Goal: Information Seeking & Learning: Understand process/instructions

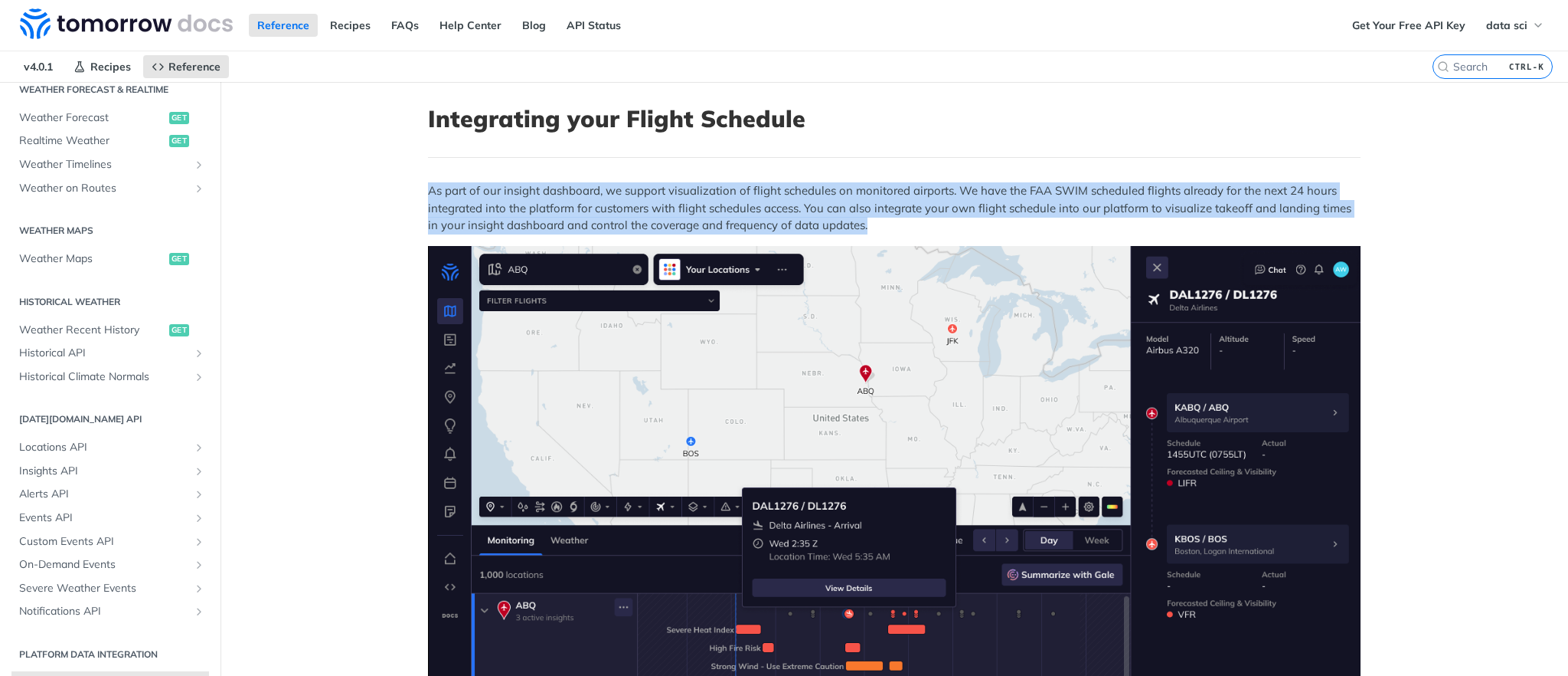
drag, startPoint x: 382, startPoint y: 181, endPoint x: 973, endPoint y: 223, distance: 592.5
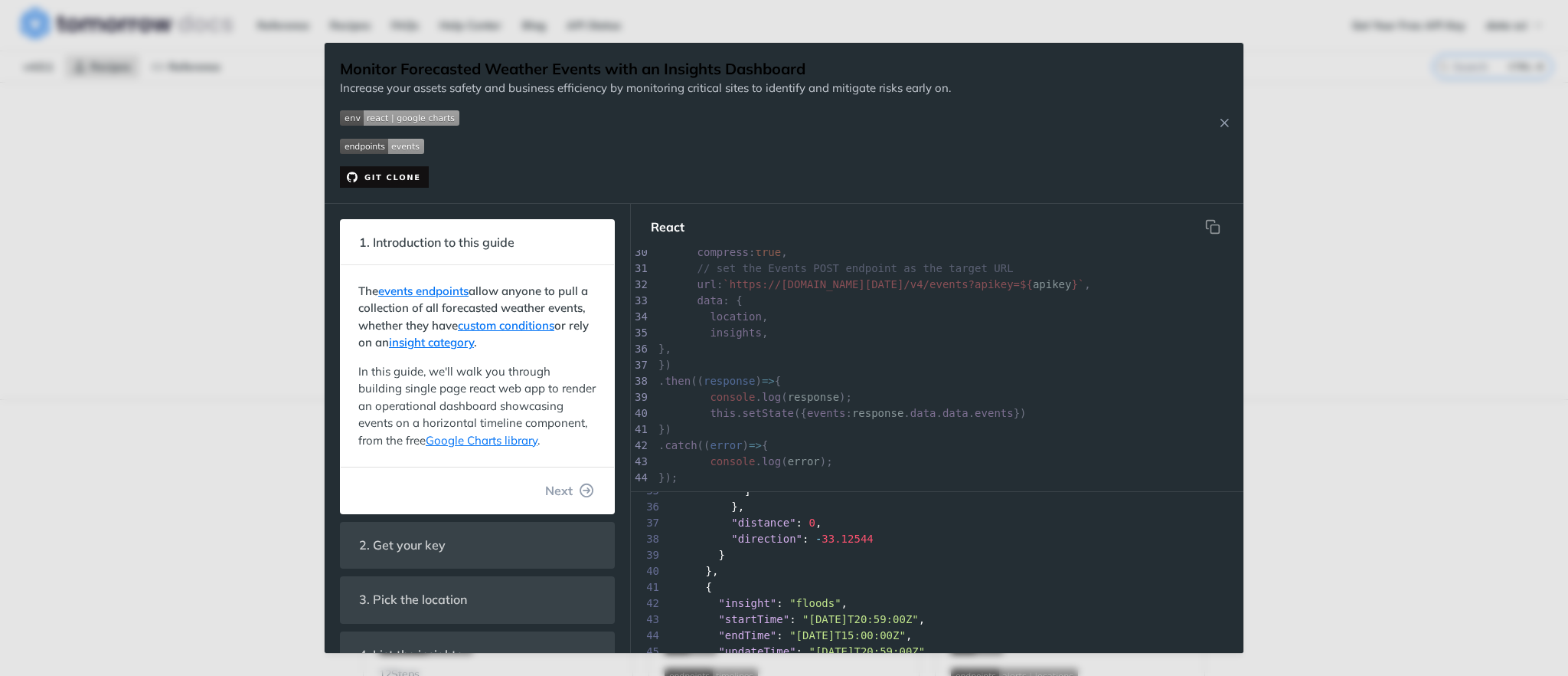
scroll to position [162, 0]
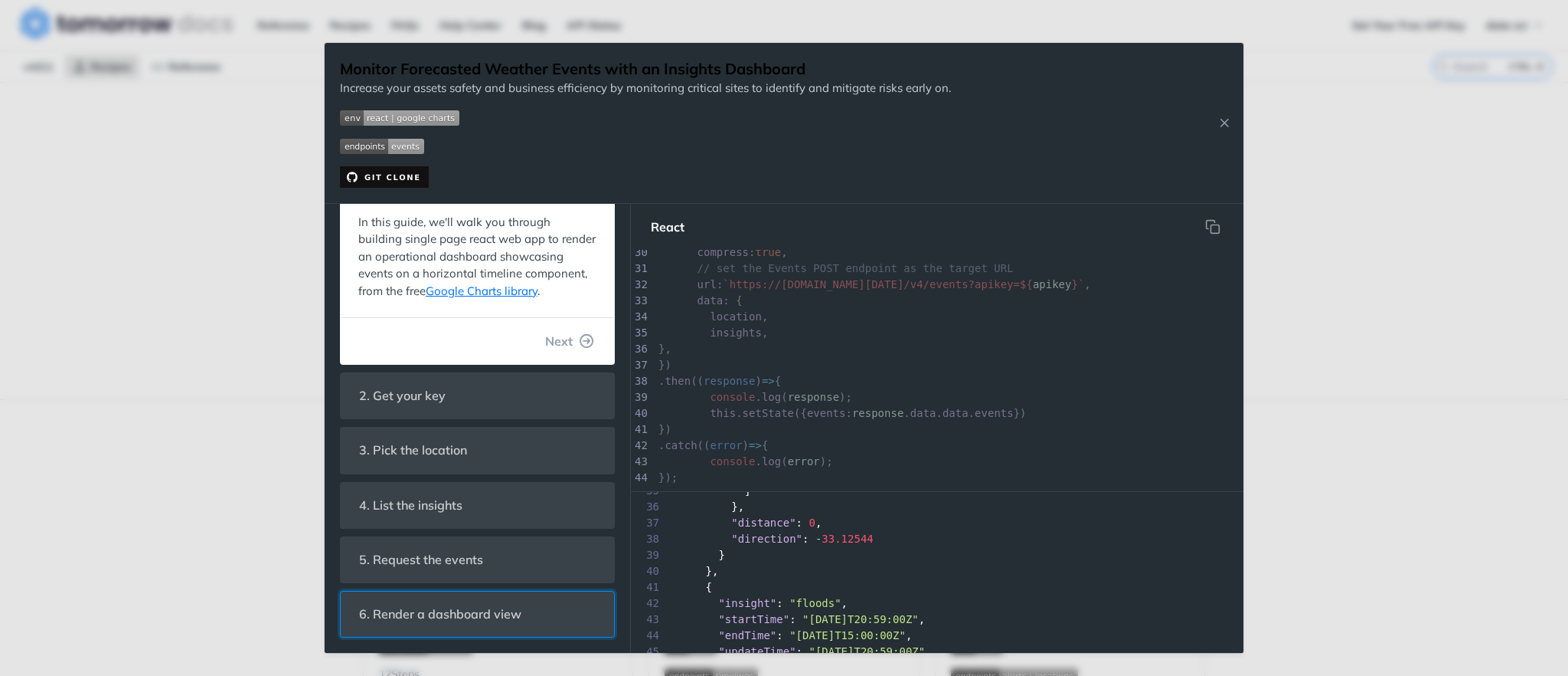
drag, startPoint x: 480, startPoint y: 605, endPoint x: 444, endPoint y: 610, distance: 36.3
click at [444, 610] on span "6. Render a dashboard view" at bounding box center [440, 613] width 183 height 30
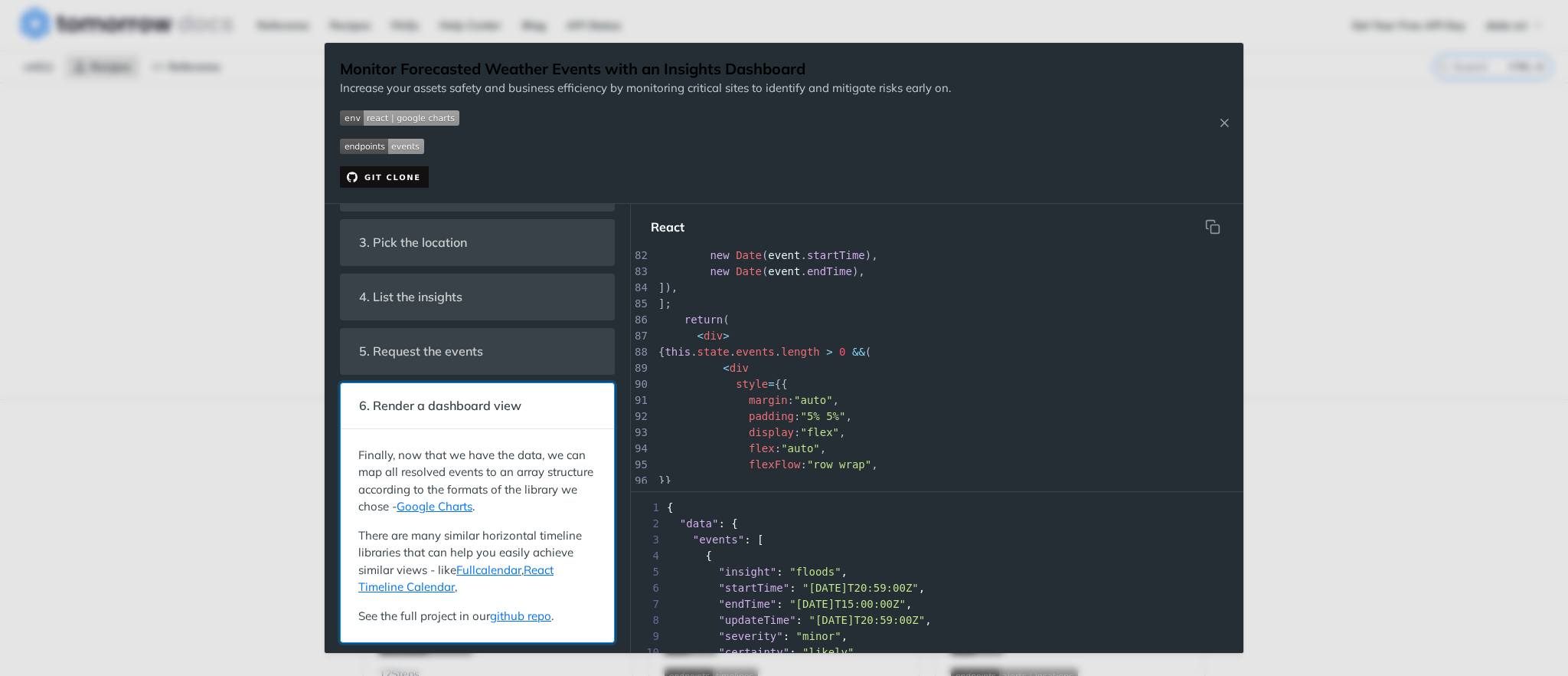
scroll to position [1308, 0]
click at [472, 90] on p "Increase your assets safety and business efficiency by monitoring critical site…" at bounding box center [645, 88] width 611 height 17
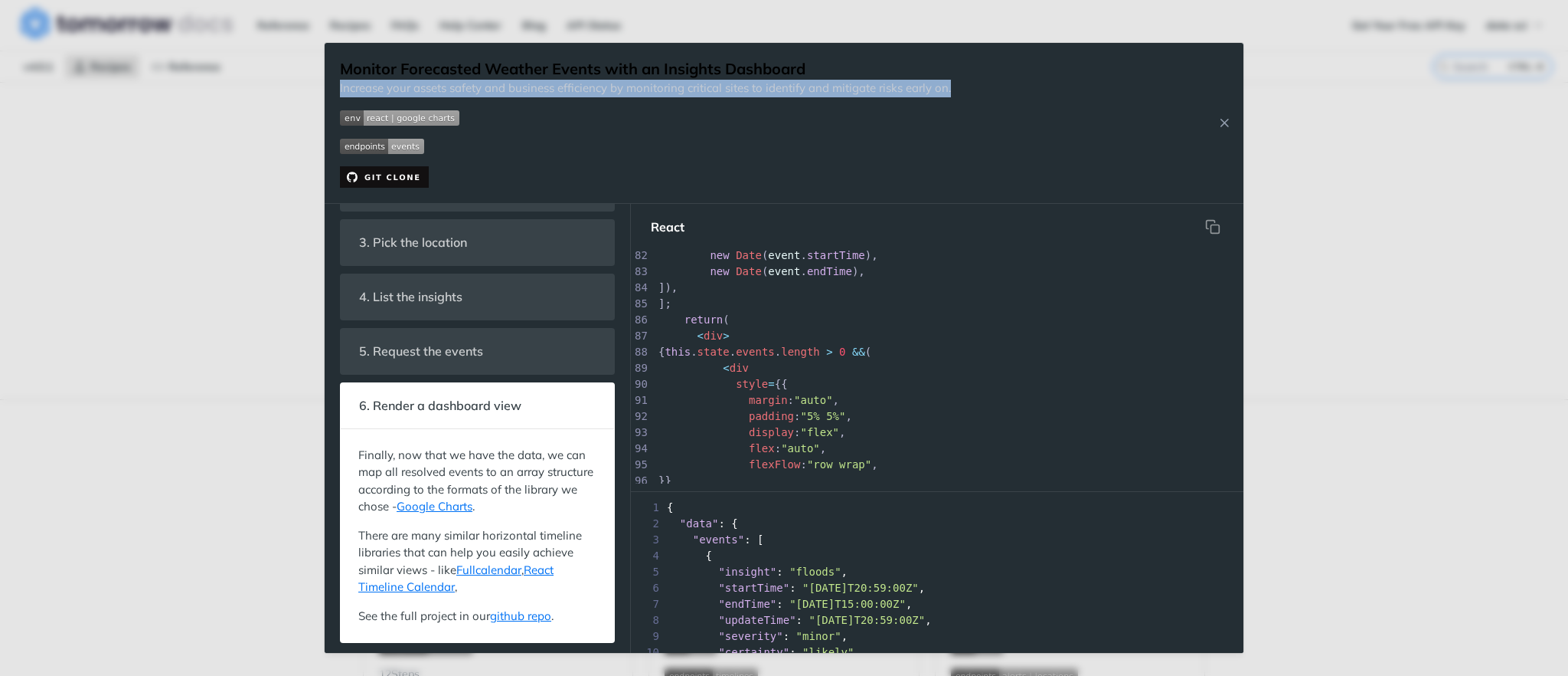
click at [472, 90] on p "Increase your assets safety and business efficiency by monitoring critical site…" at bounding box center [645, 88] width 611 height 17
copy div "Increase your assets safety and business efficiency by monitoring critical site…"
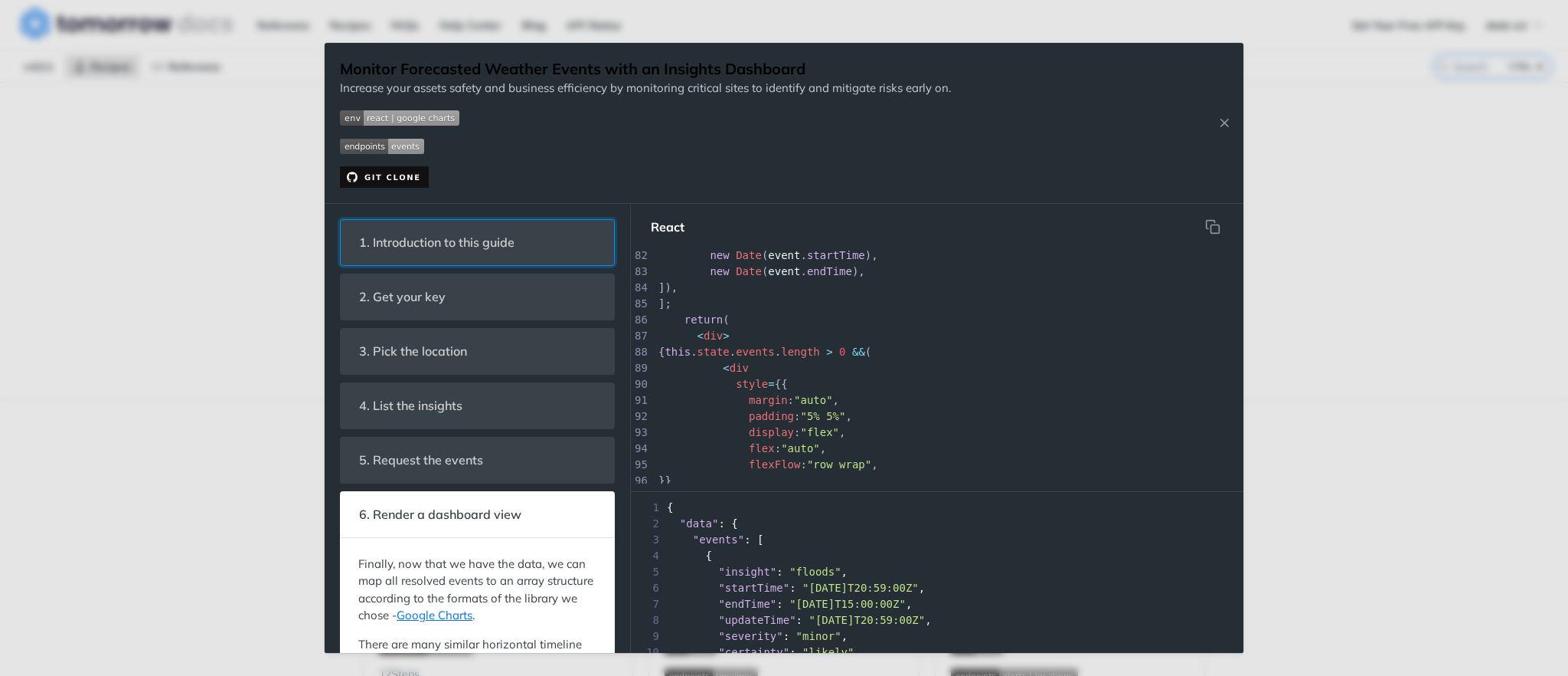
click at [384, 252] on span "1. Introduction to this guide" at bounding box center [437, 242] width 177 height 30
click at [425, 246] on span "1. Introduction to this guide" at bounding box center [437, 242] width 177 height 30
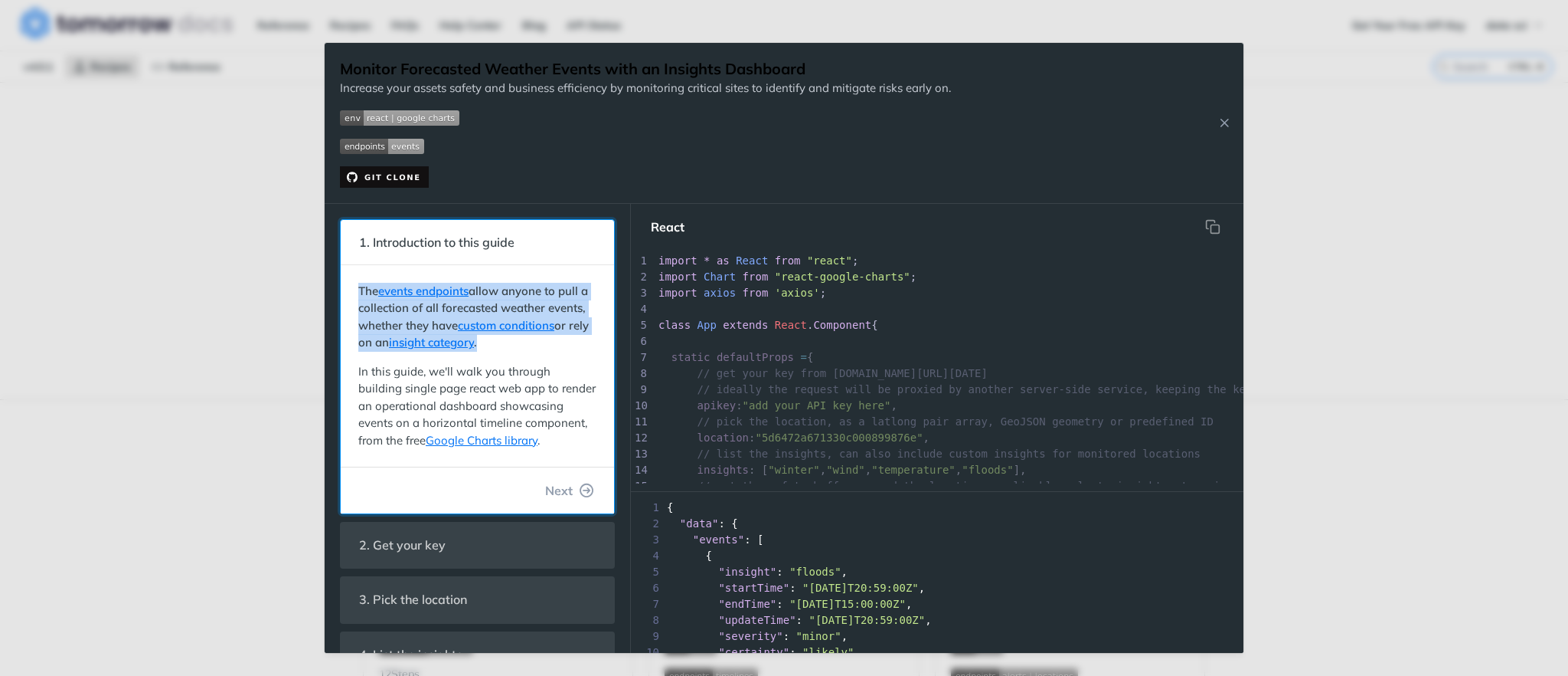
drag, startPoint x: 359, startPoint y: 288, endPoint x: 588, endPoint y: 349, distance: 237.0
click at [588, 349] on div "The events endpoints allow anyone to pull a collection of all forecasted weathe…" at bounding box center [478, 366] width 258 height 187
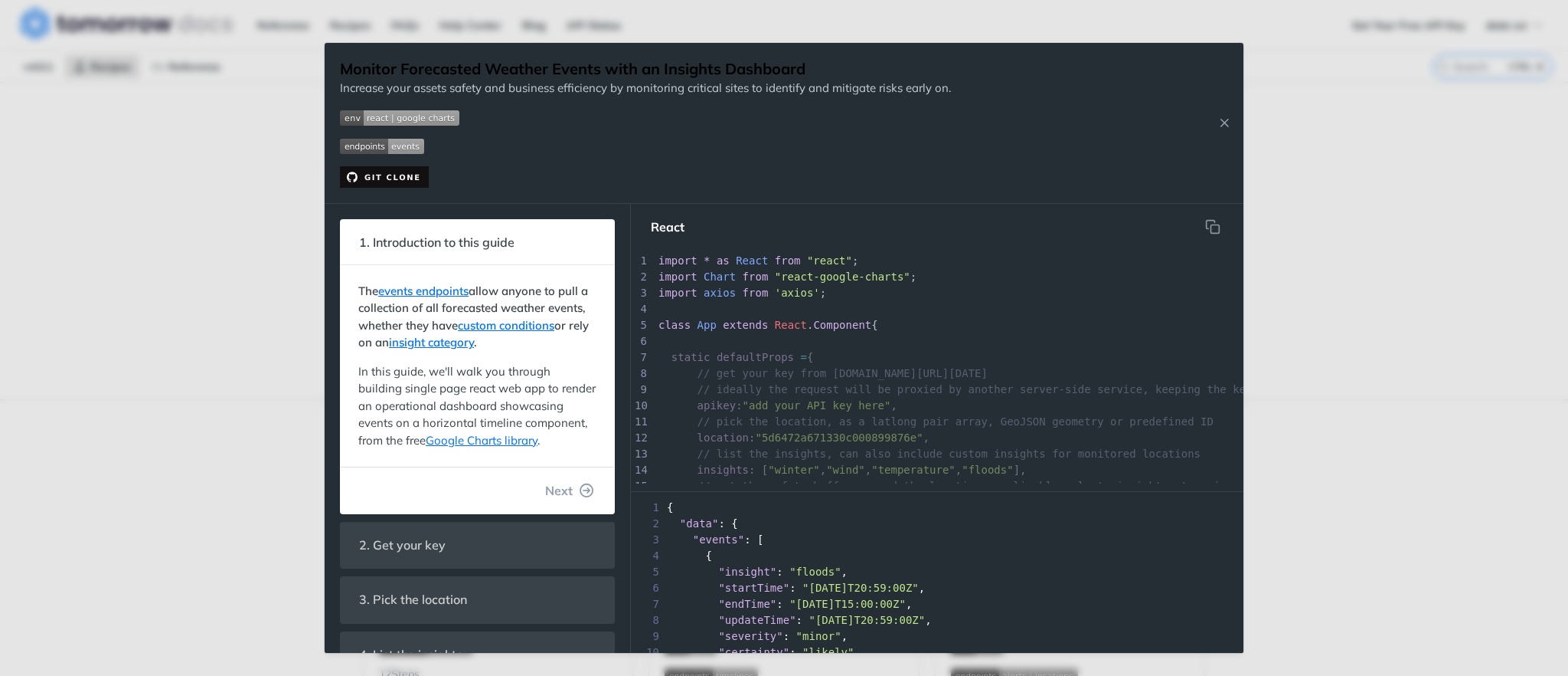
click at [662, 126] on div "Increase your assets safety and business efficiency by monitoring critical site…" at bounding box center [645, 134] width 611 height 108
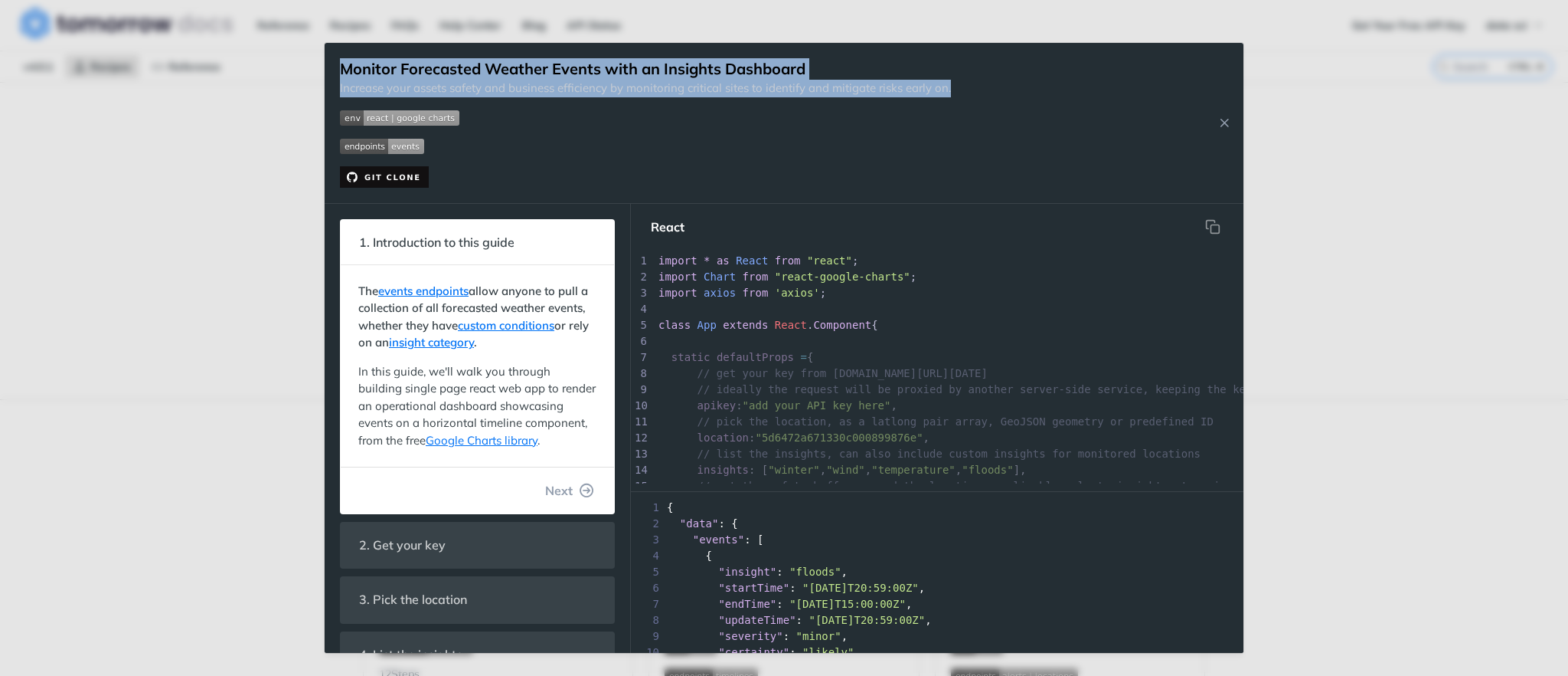
drag, startPoint x: 337, startPoint y: 65, endPoint x: 1035, endPoint y: 92, distance: 698.5
click at [783, 92] on div "Monitor Forecasted Weather Events with an Insights Dashboard Increase your asse…" at bounding box center [784, 123] width 919 height 161
copy div "Monitor Forecasted Weather Events with an Insights Dashboard Increase your asse…"
click at [179, 332] on div "Monitor Forecasted Weather Events with an Insights Dashboard Increase your asse…" at bounding box center [784, 338] width 1568 height 676
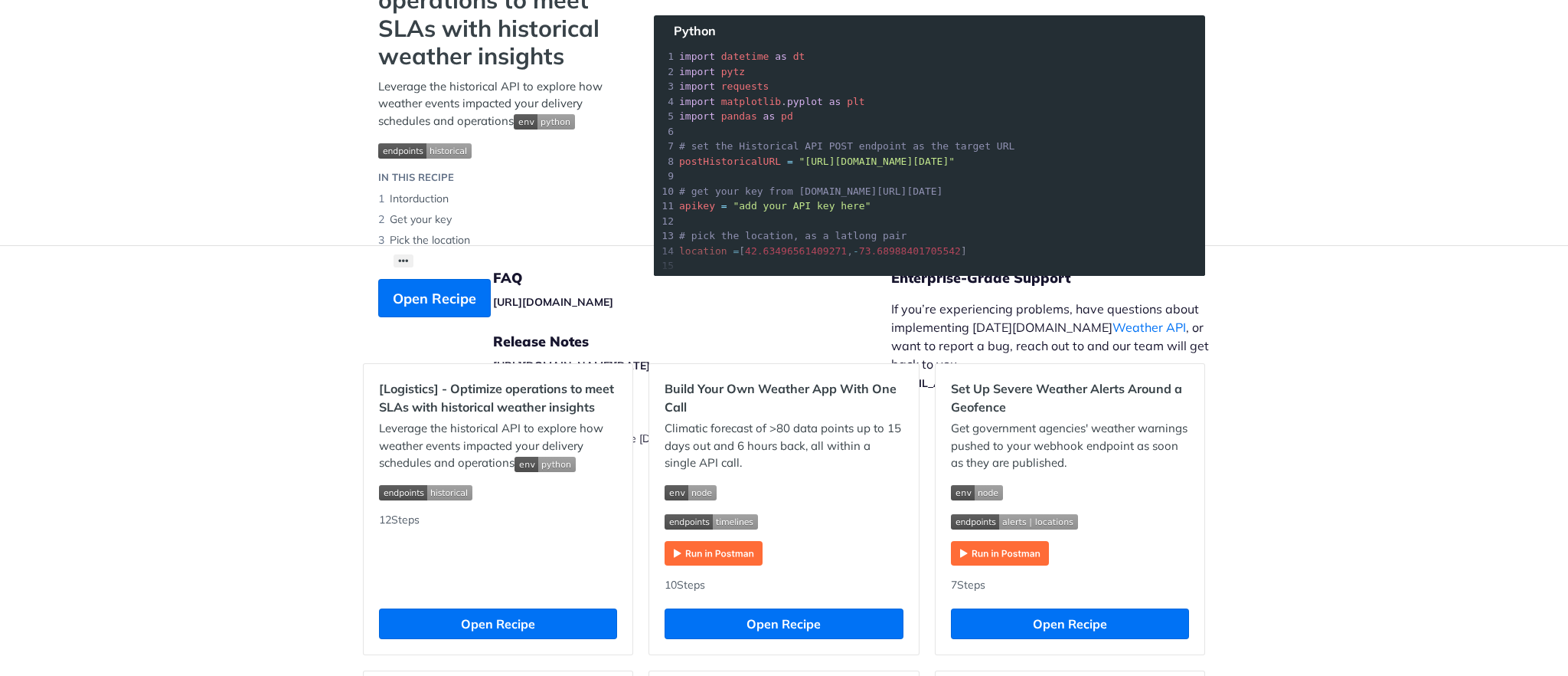
scroll to position [184, 0]
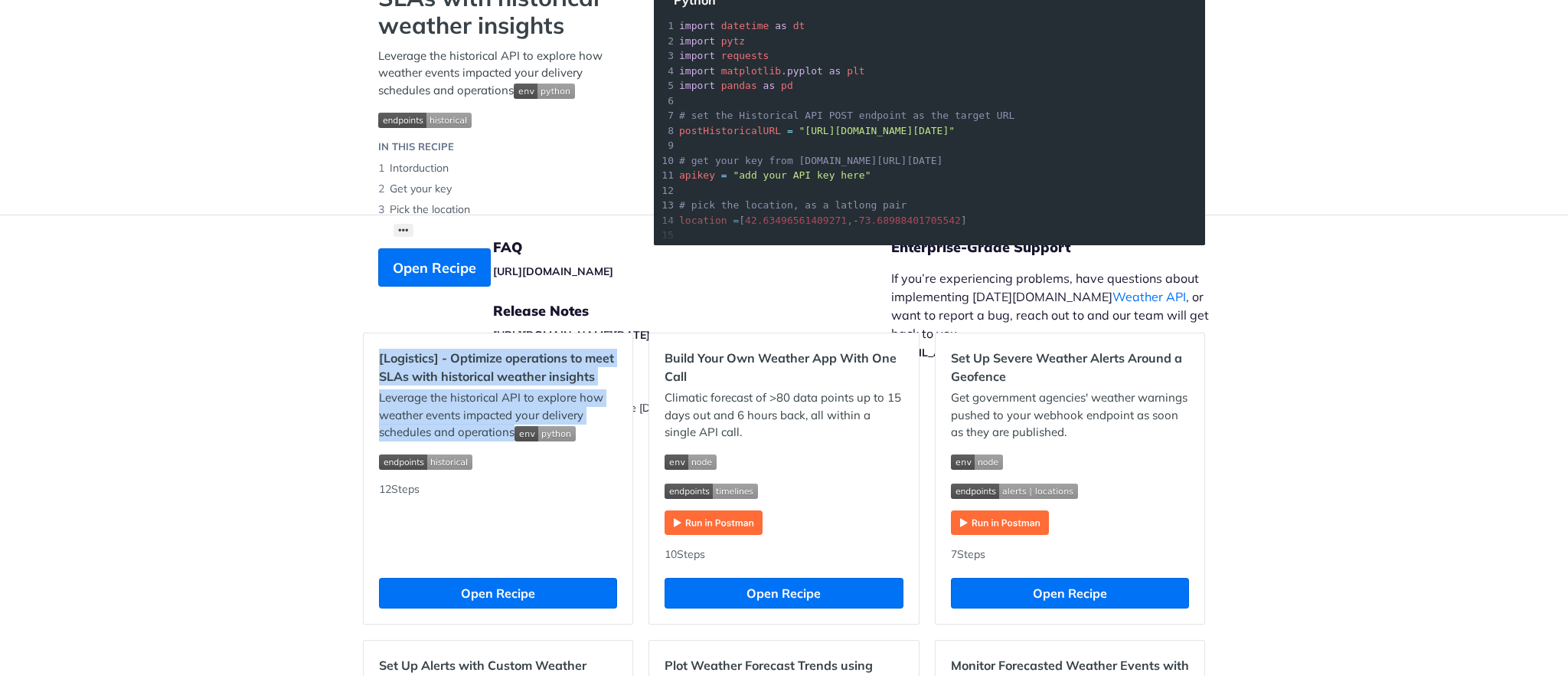
drag, startPoint x: 369, startPoint y: 350, endPoint x: 505, endPoint y: 439, distance: 162.5
click at [505, 439] on div "[Logistics] - Optimize operations to meet SLAs with historical weather insights…" at bounding box center [498, 479] width 269 height 291
copy div "[Logistics] - Optimize operations to meet SLAs with historical weather insights…"
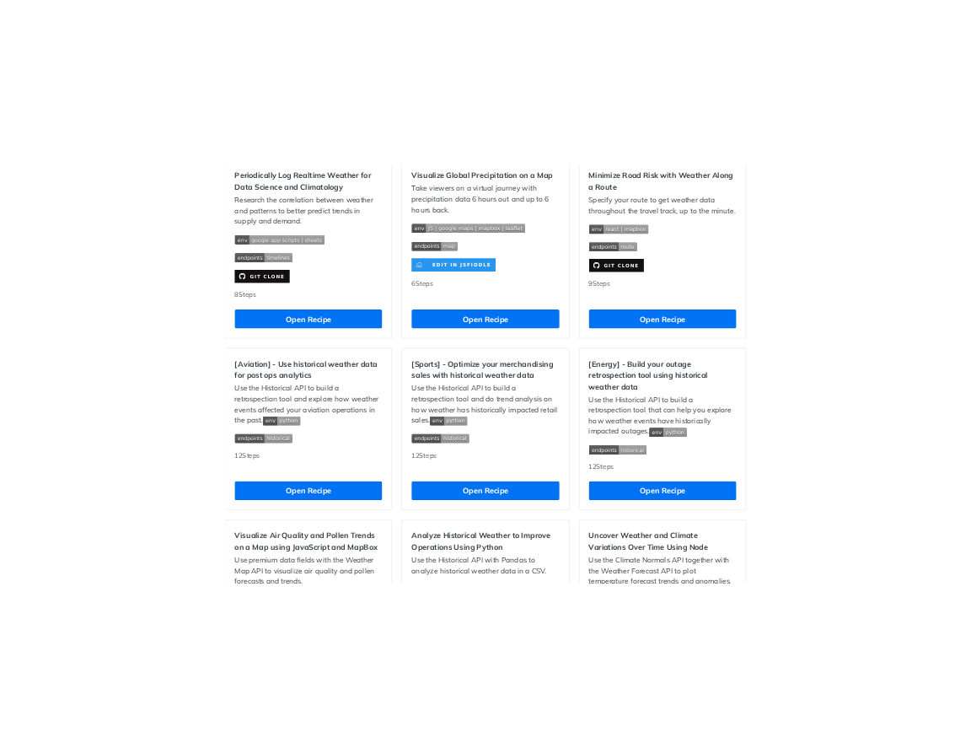
scroll to position [1486, 0]
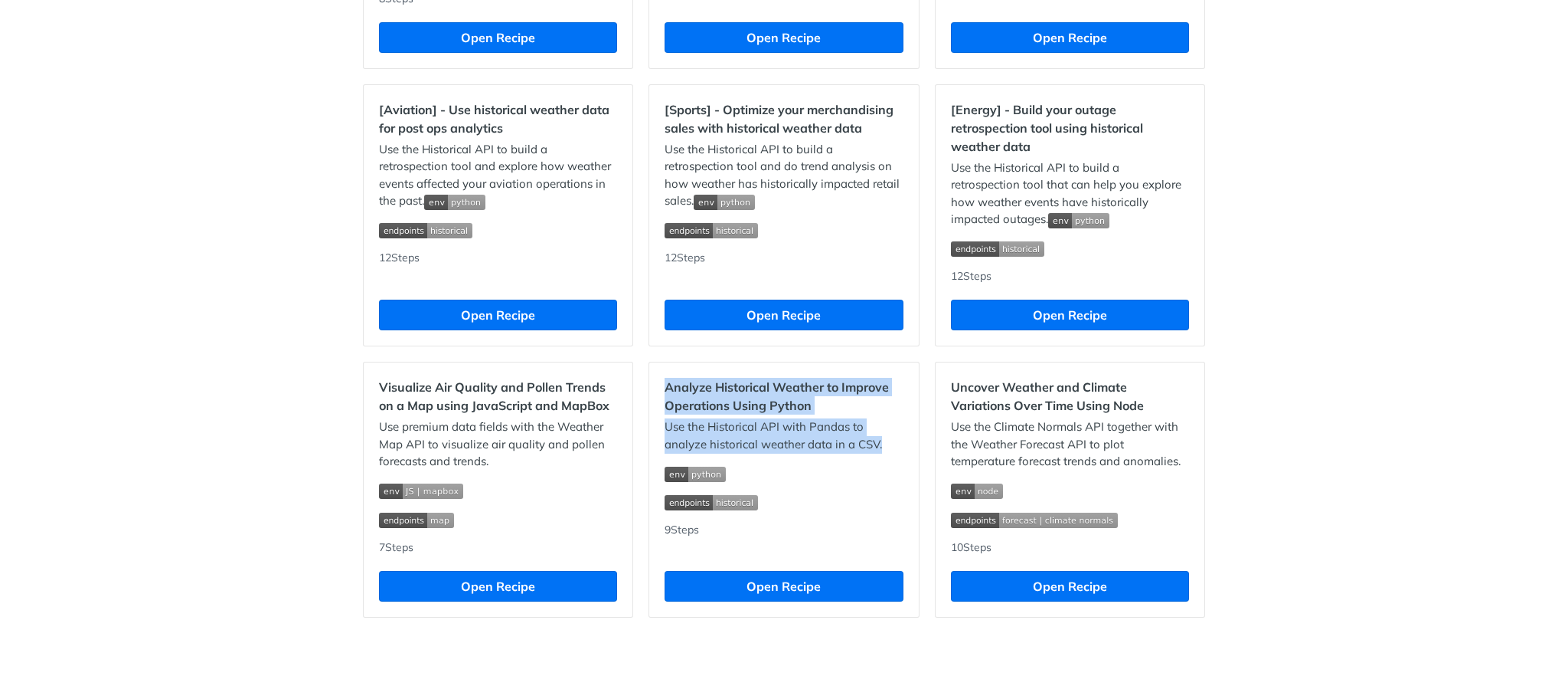
drag, startPoint x: 651, startPoint y: 381, endPoint x: 904, endPoint y: 447, distance: 261.5
click at [783, 447] on div "Analyze Historical Weather to Improve Operations Using Python Use the Historica…" at bounding box center [784, 490] width 269 height 254
copy div "Analyze Historical Weather to Improve Operations Using Python Use the Historica…"
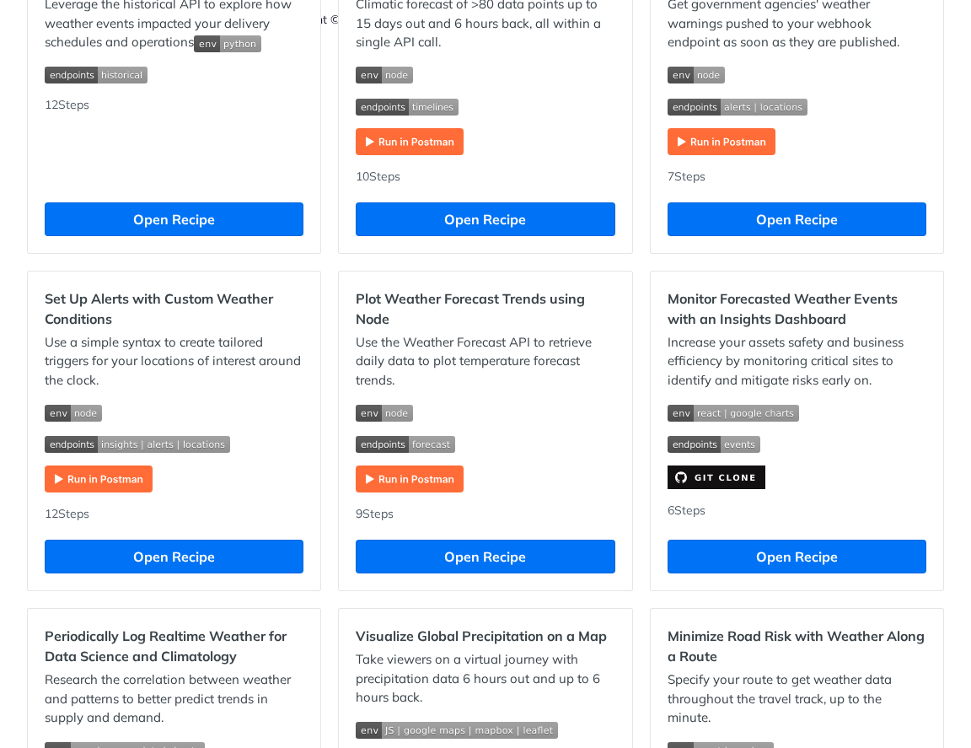
scroll to position [629, 0]
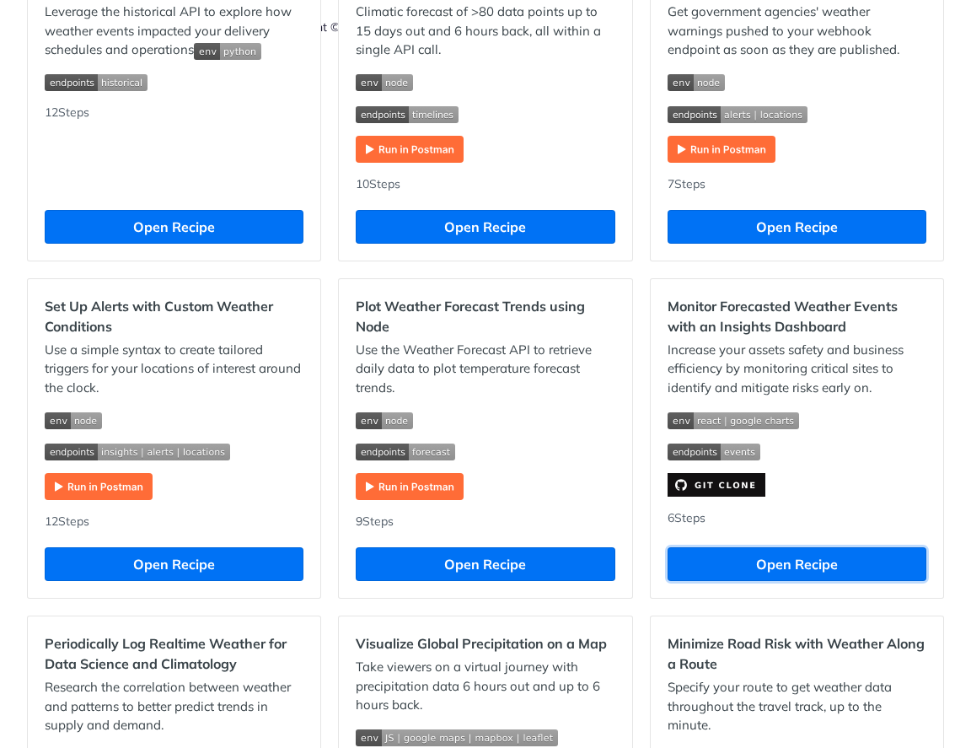
click at [745, 562] on button "Open Recipe" at bounding box center [797, 564] width 259 height 34
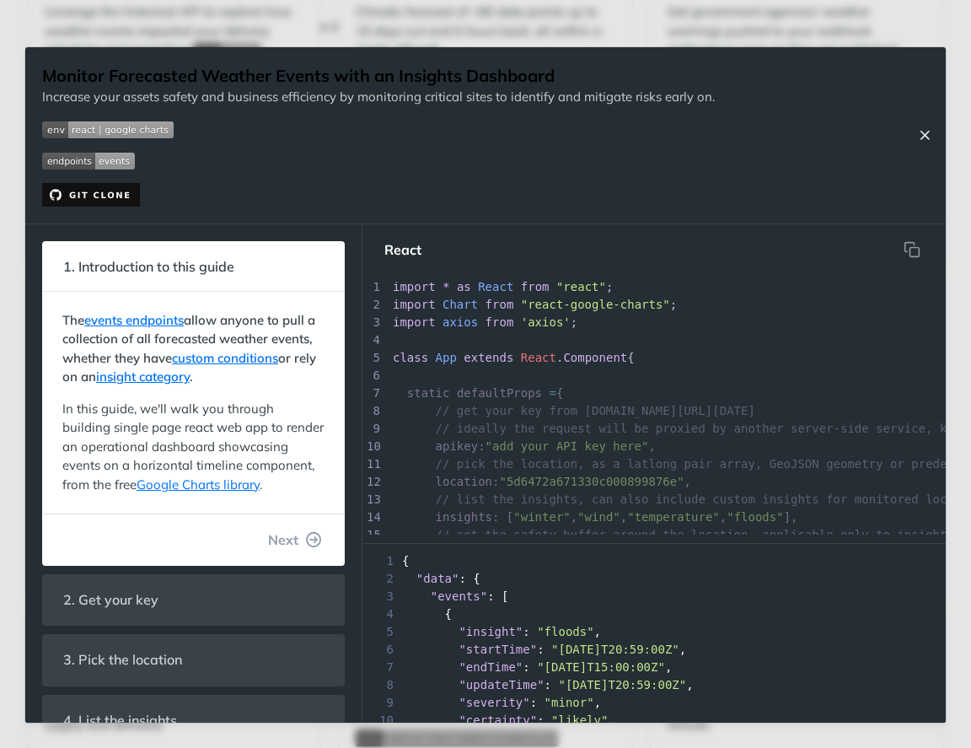
click at [862, 137] on icon "Close Recipe" at bounding box center [924, 134] width 15 height 15
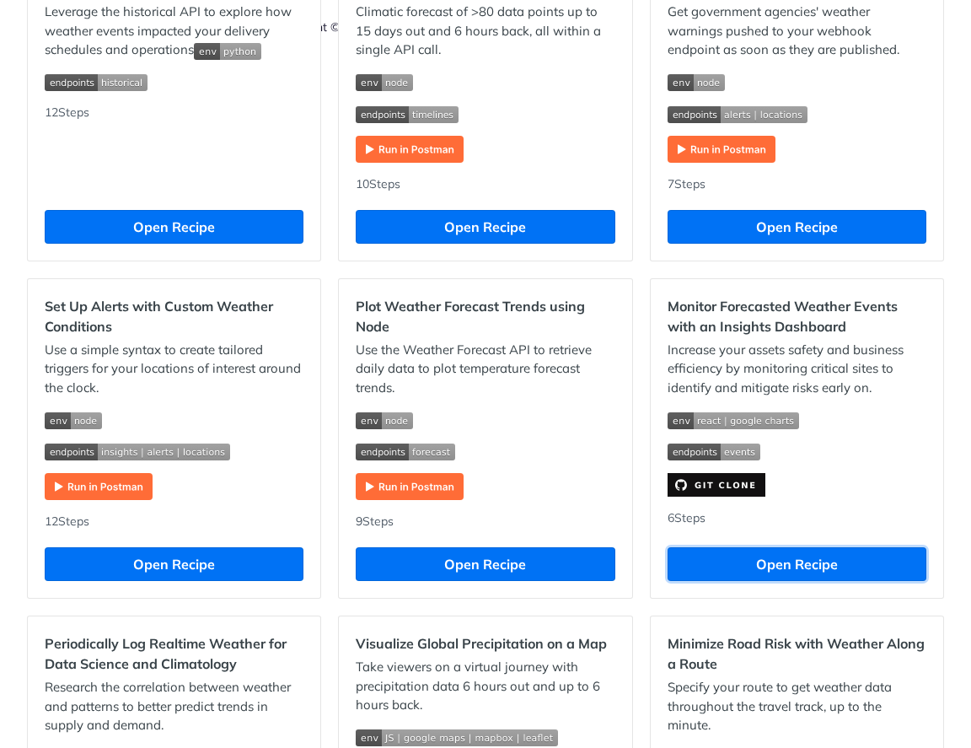
click at [739, 563] on button "Open Recipe" at bounding box center [797, 564] width 259 height 34
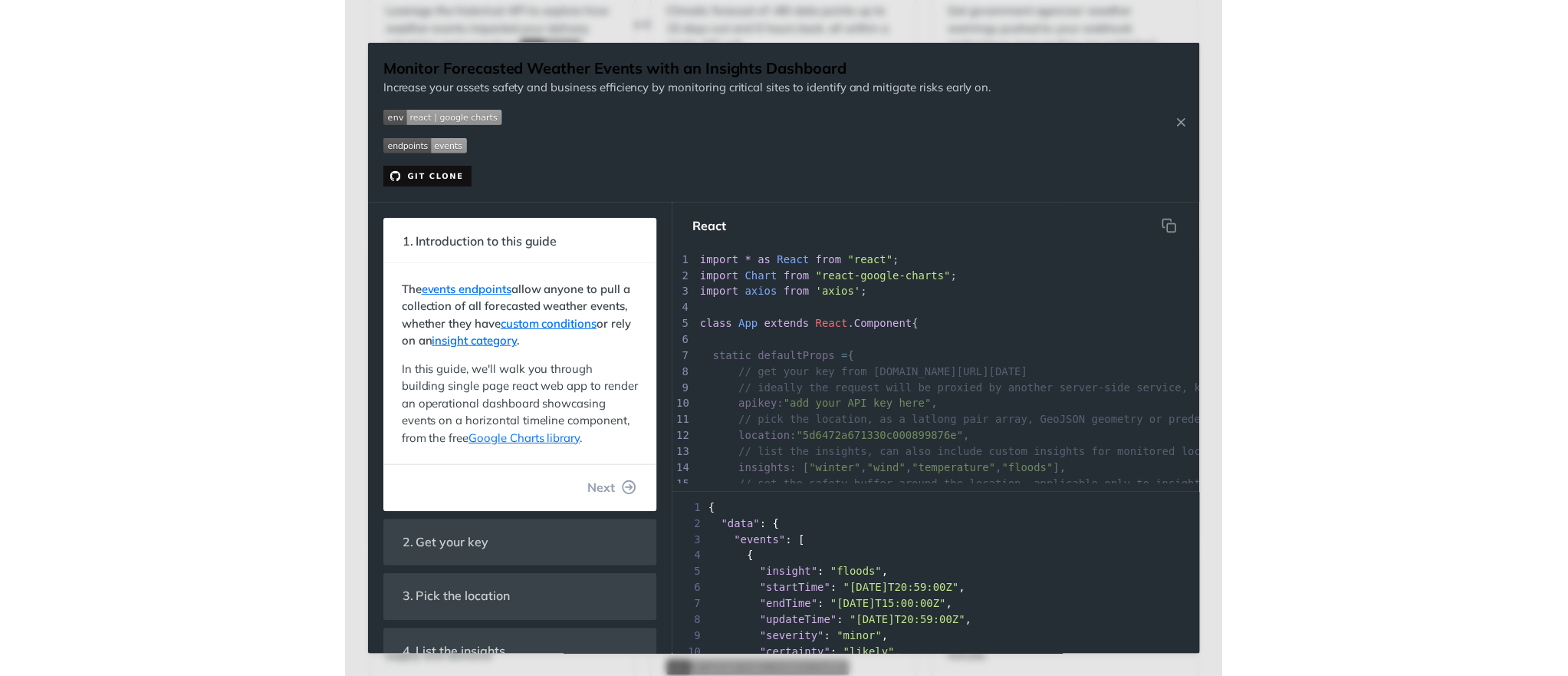
scroll to position [4, 0]
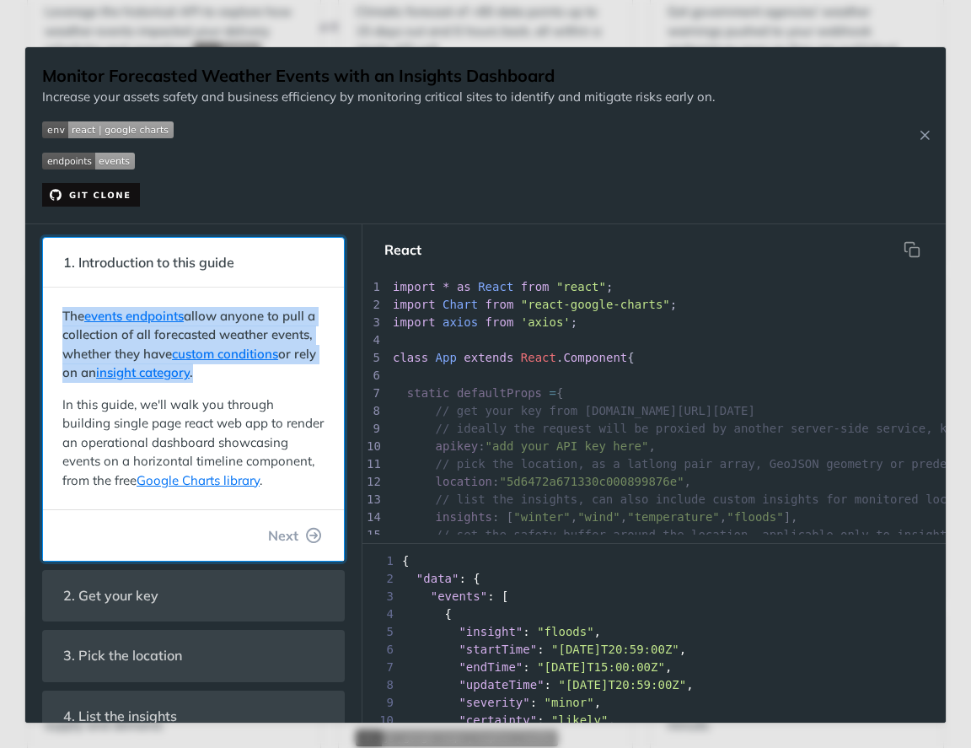
drag, startPoint x: 59, startPoint y: 292, endPoint x: 313, endPoint y: 380, distance: 268.8
click at [313, 380] on div "The events endpoints allow anyone to pull a collection of all forecasted weathe…" at bounding box center [193, 399] width 301 height 223
copy strong "The events endpoints allow anyone to pull a collection of all forecasted weathe…"
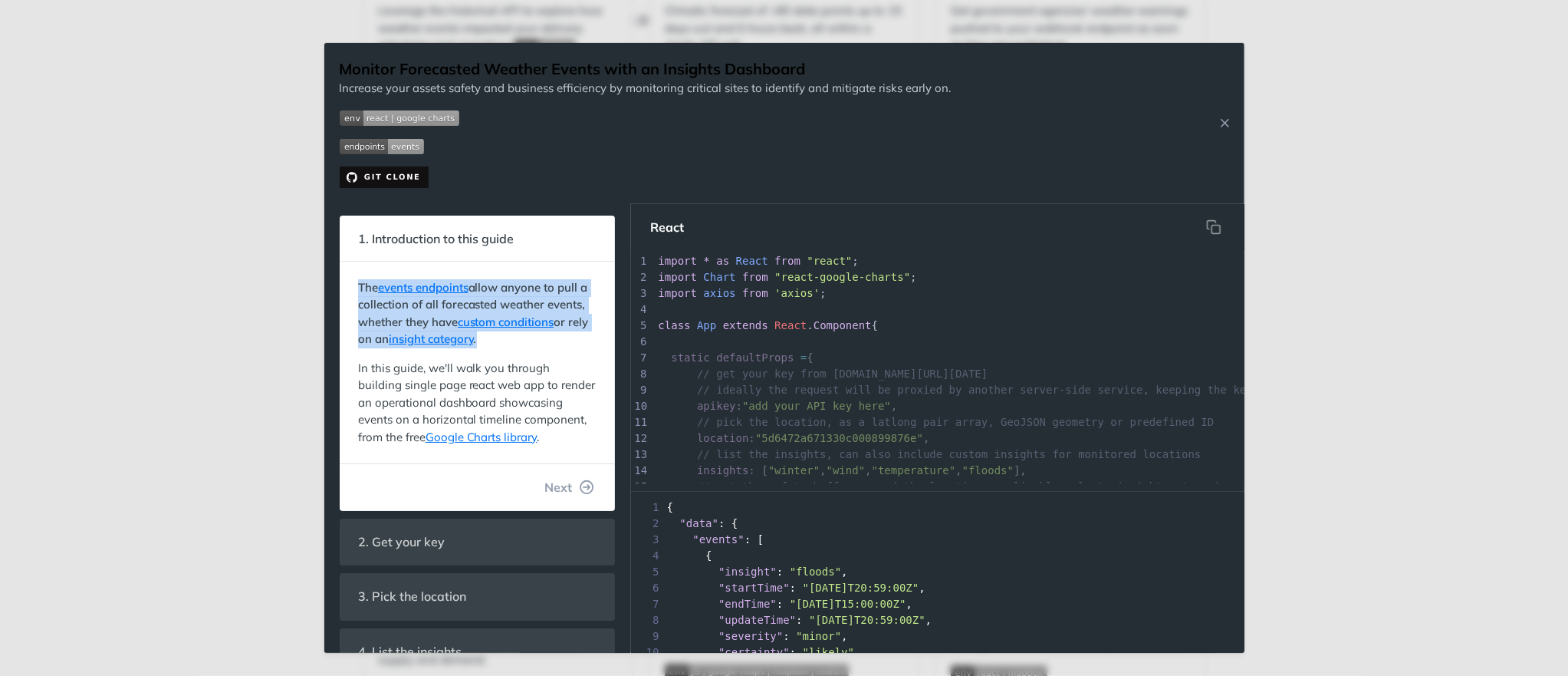
drag, startPoint x: 658, startPoint y: 259, endPoint x: 781, endPoint y: 594, distance: 356.9
click at [784, 622] on html "Jump to Content Reference Recipes FAQs Help Center Blog API Status Recipes Refe…" at bounding box center [784, 338] width 1568 height 676
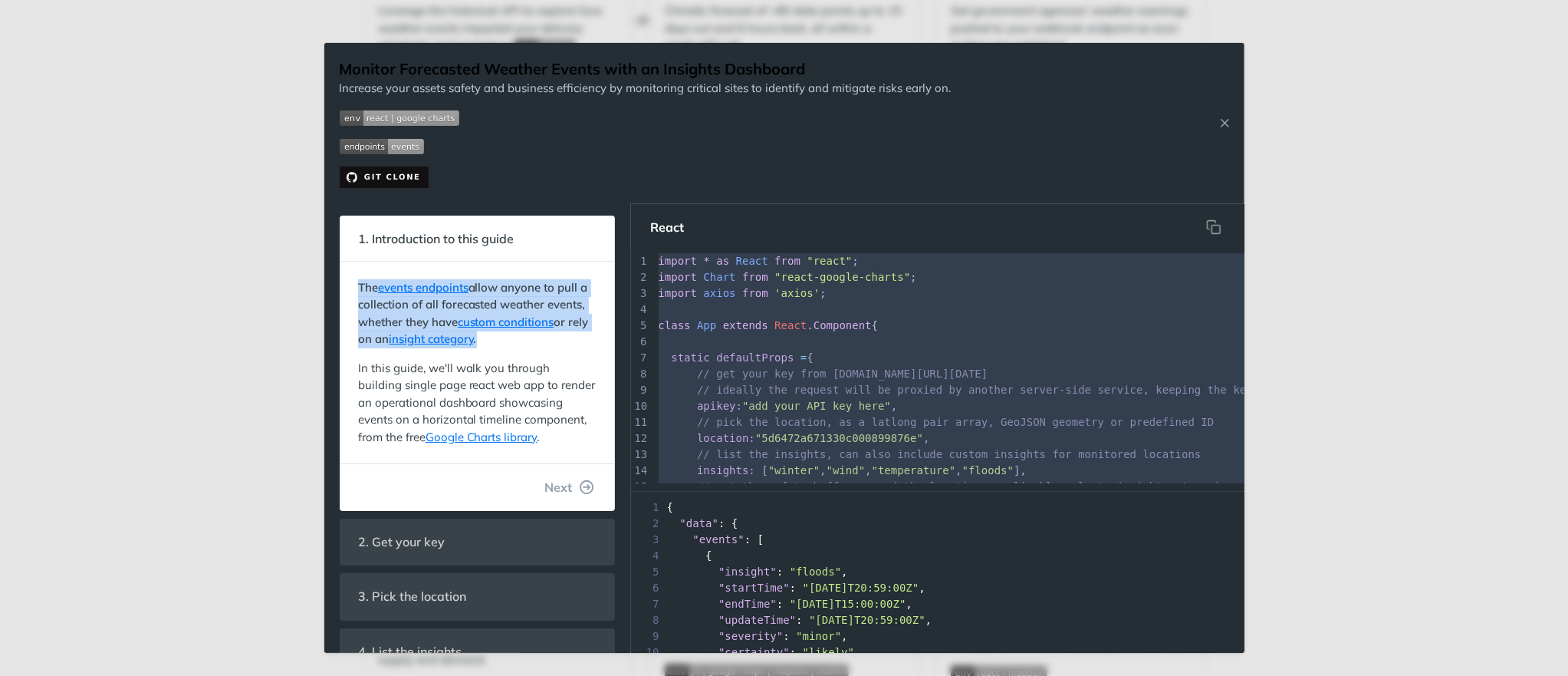
type textarea "import * as React from "react"; import Chart from "react-google-charts"; import…"
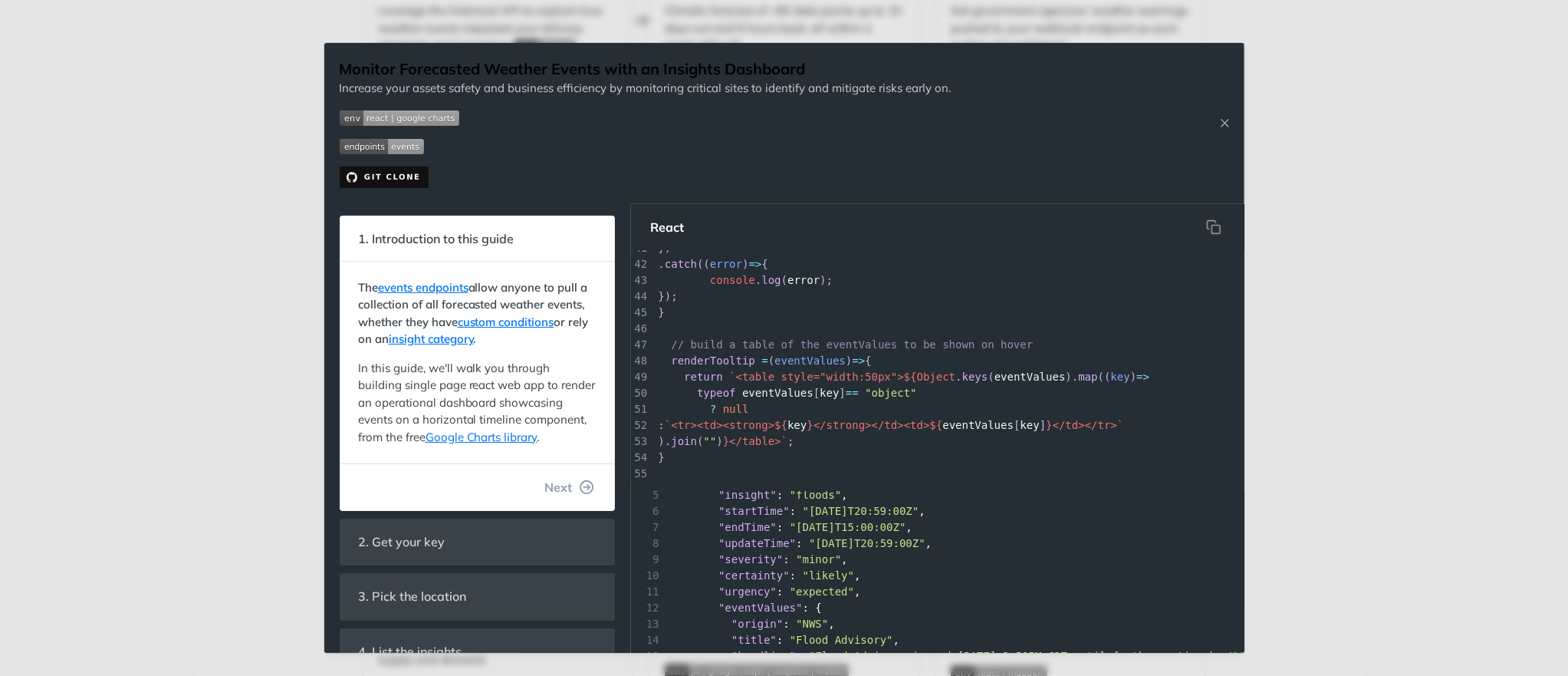
scroll to position [163, 0]
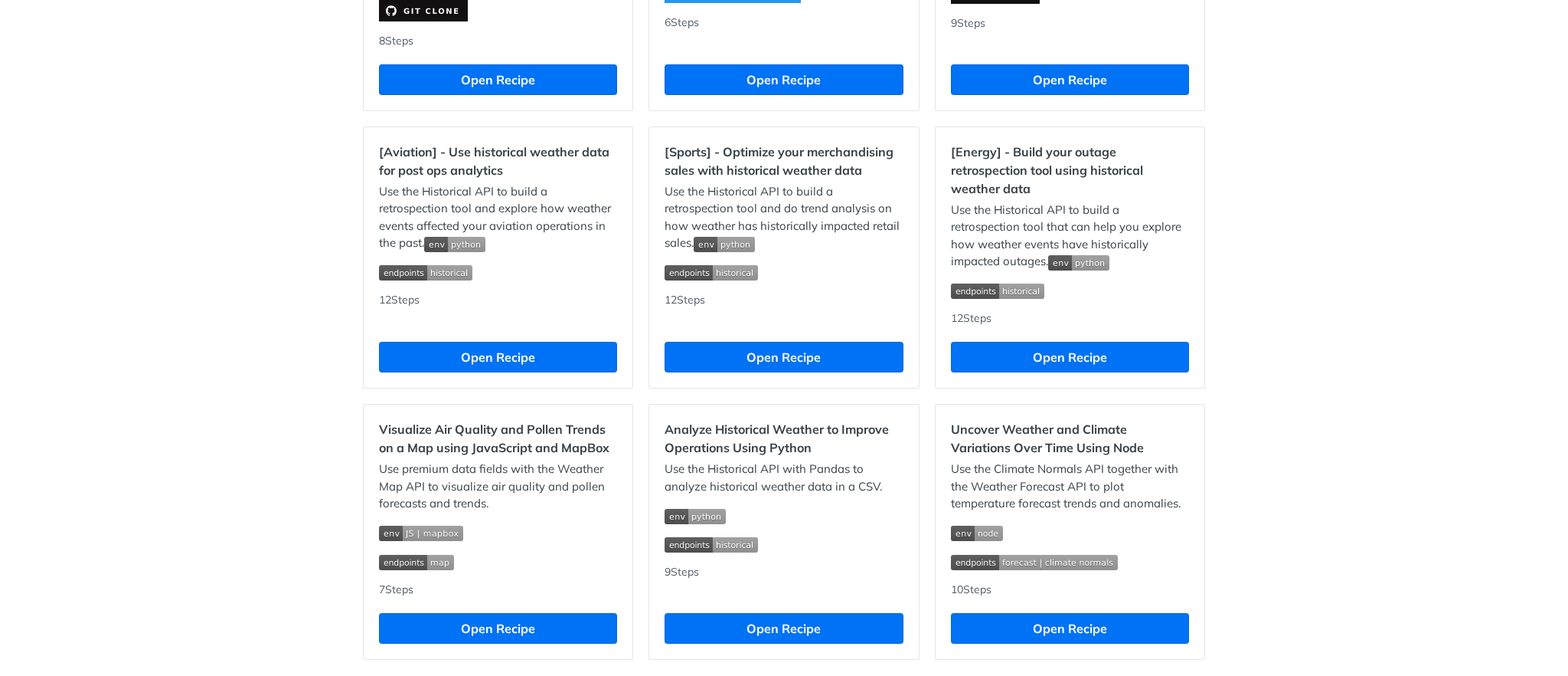
scroll to position [1350, 0]
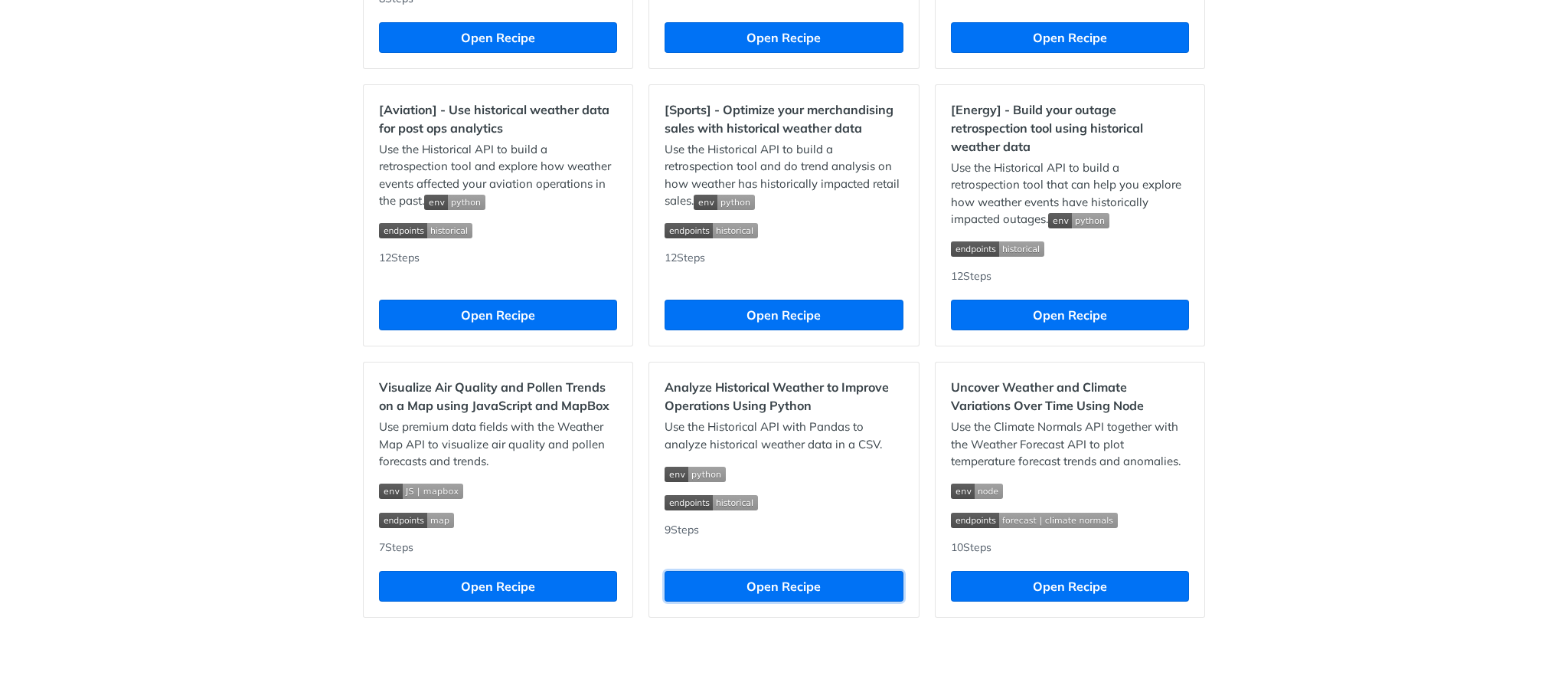
click at [776, 587] on button "Open Recipe" at bounding box center [784, 586] width 238 height 31
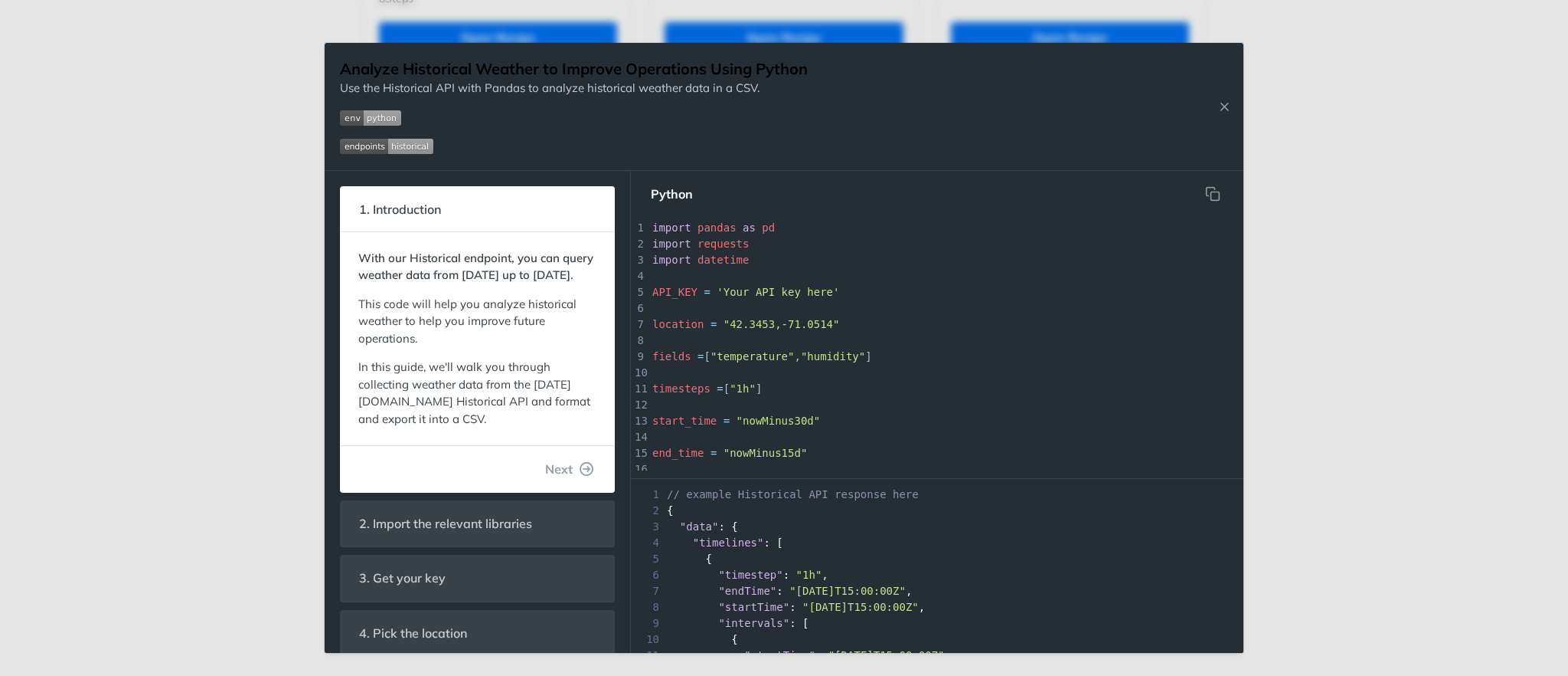
click at [783, 0] on html "Jump to Content Reference Recipes FAQs Help Center Blog API Status Recipes Refe…" at bounding box center [784, 338] width 1568 height 676
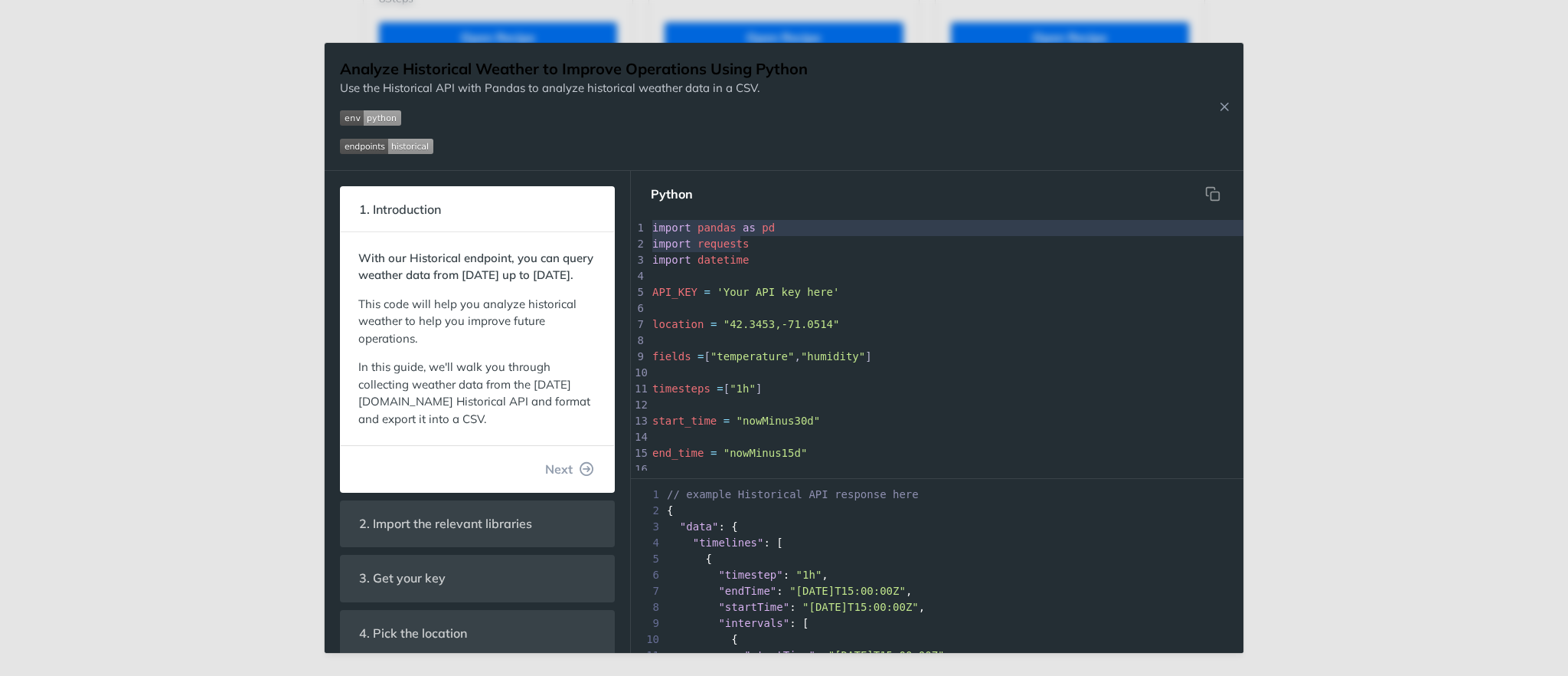
type textarea "import pandas as pd import requests"
click at [783, 101] on button "Close Recipe" at bounding box center [1224, 106] width 23 height 15
